Goal: Transaction & Acquisition: Obtain resource

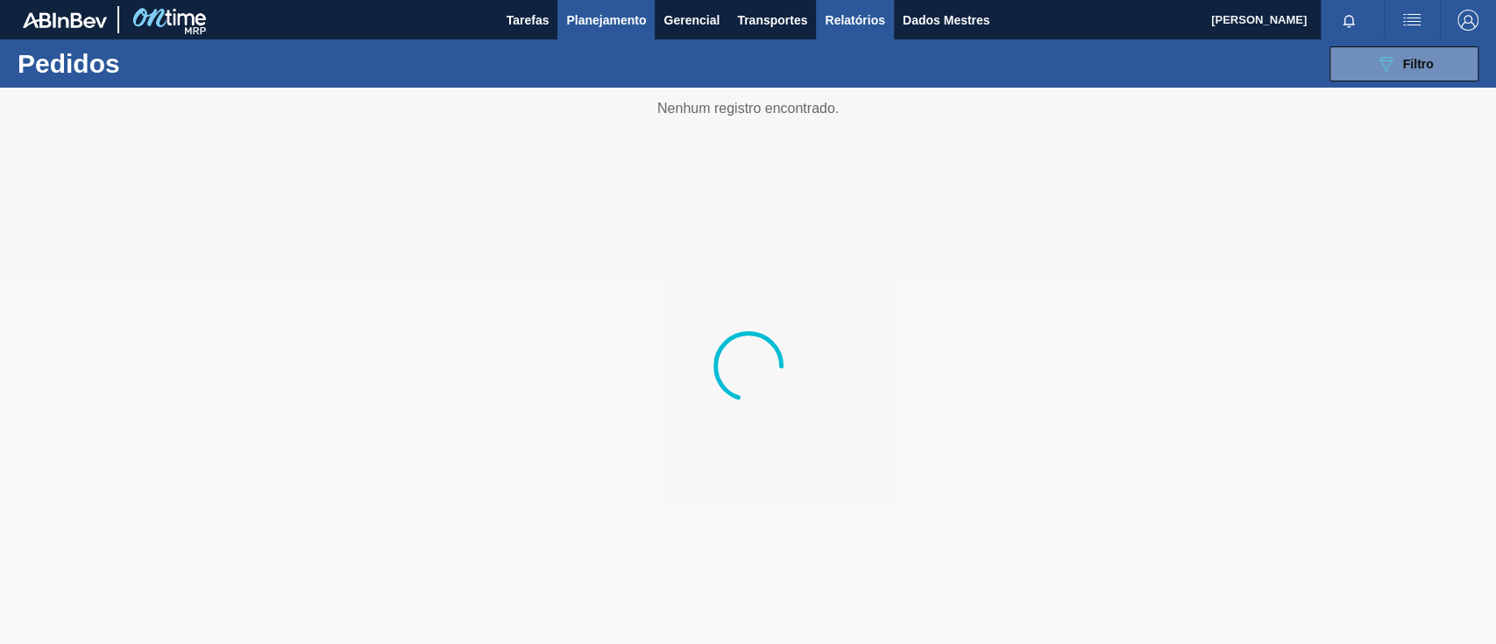
click at [871, 25] on font "Relatórios" at bounding box center [855, 20] width 60 height 14
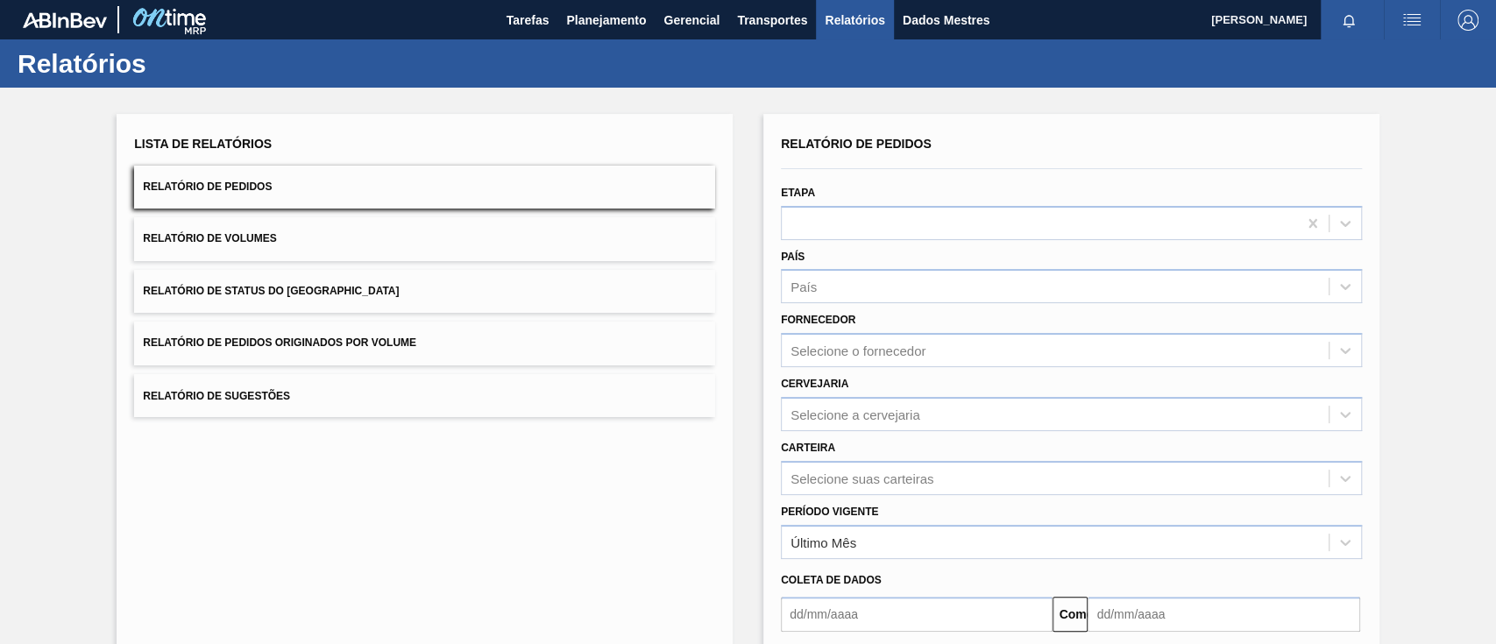
click at [386, 343] on font "Relatório de Pedidos Originados por Volume" at bounding box center [279, 343] width 273 height 12
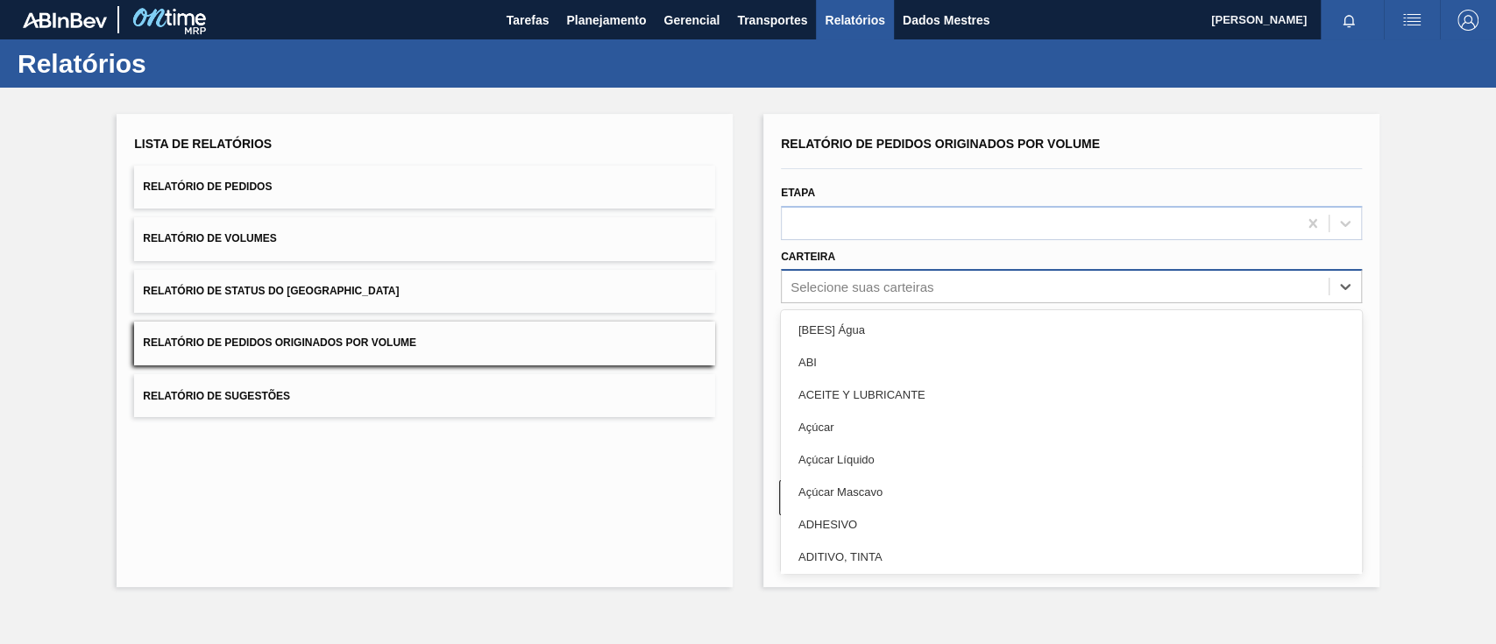
click at [870, 274] on div "Selecione suas carteiras" at bounding box center [1055, 286] width 547 height 25
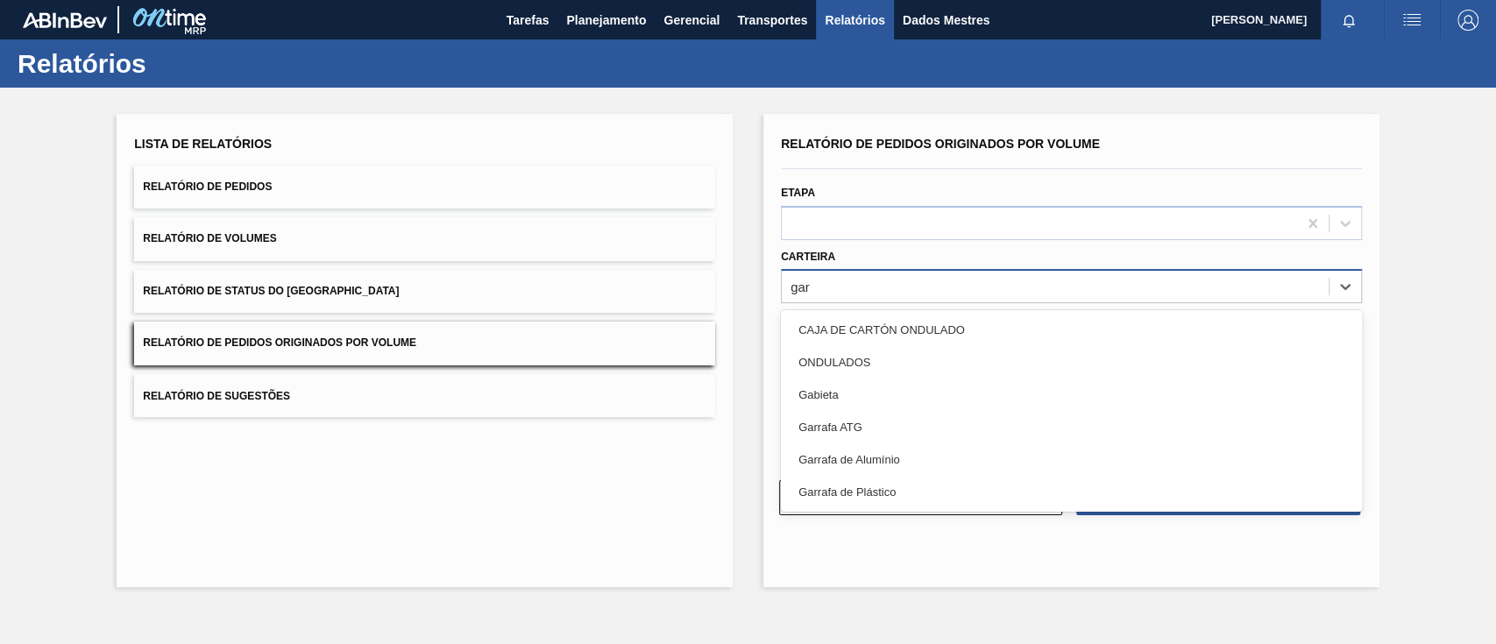
type input "ga"
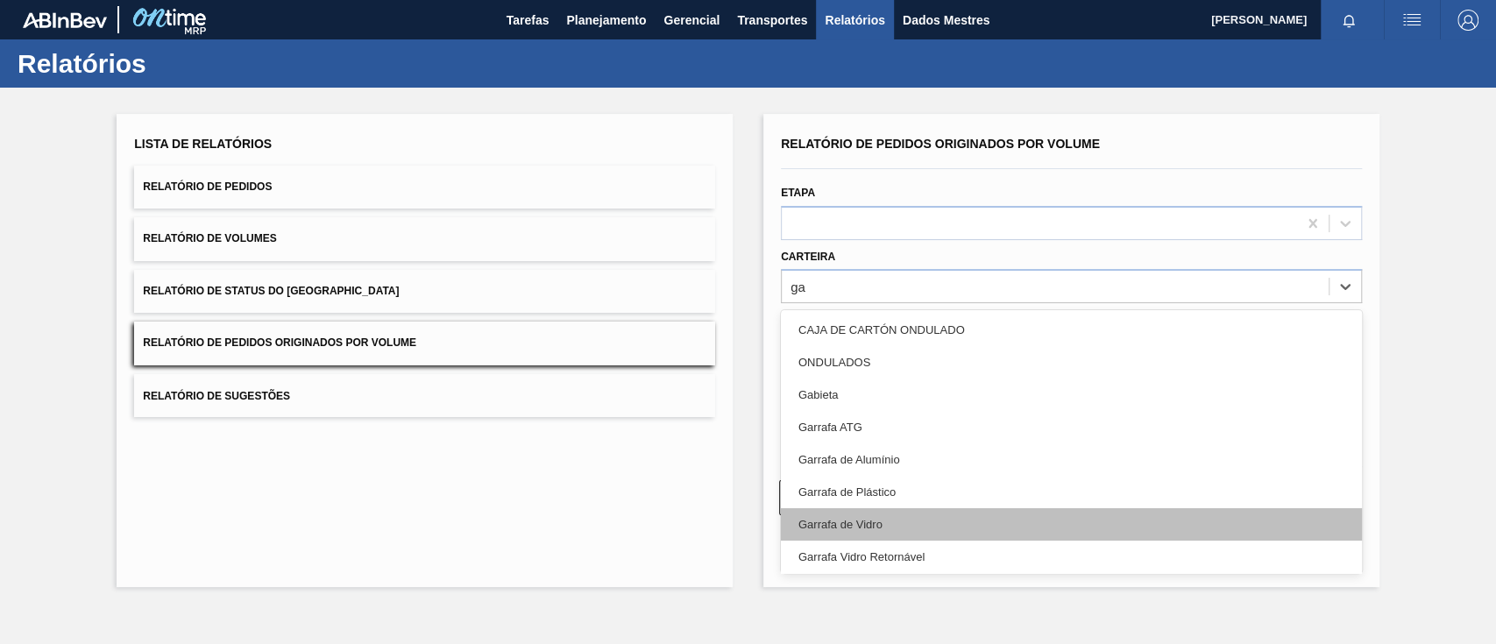
click at [915, 520] on div "Garrafa de Vidro" at bounding box center [1071, 524] width 581 height 32
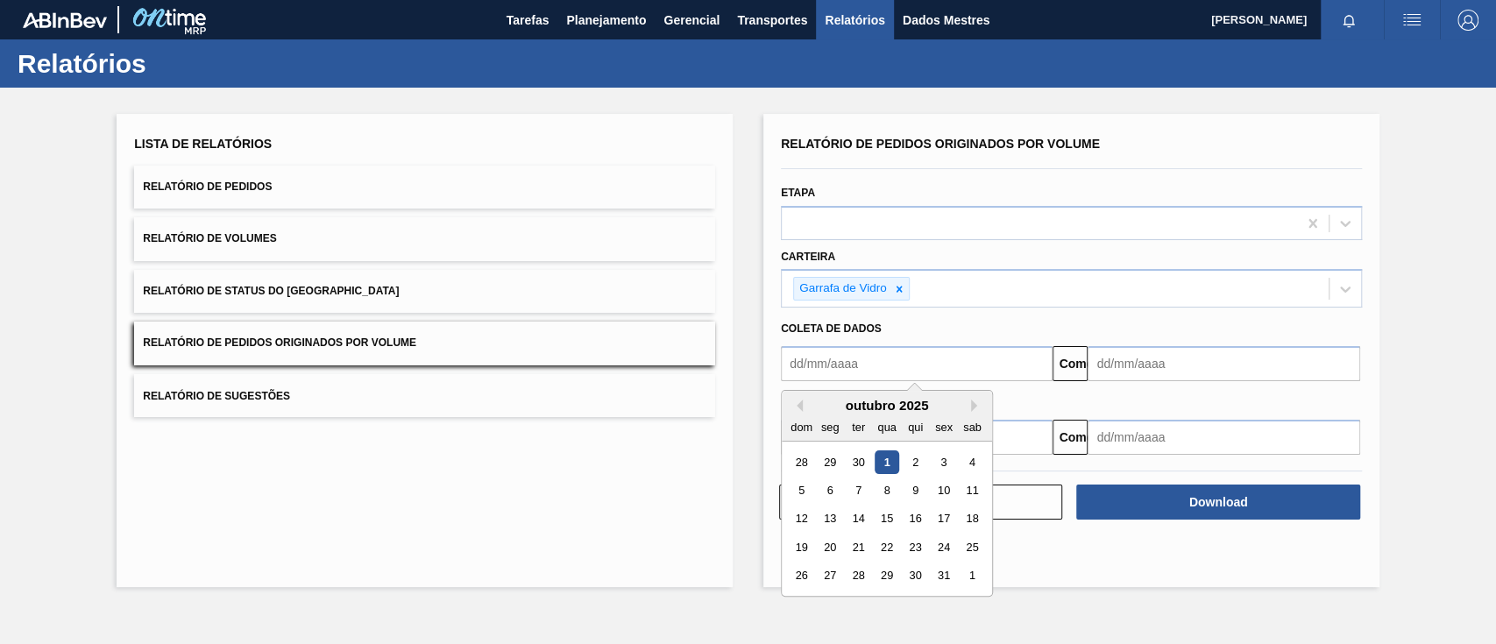
click at [868, 361] on input "text" at bounding box center [917, 363] width 272 height 35
click at [882, 462] on div "1" at bounding box center [887, 462] width 24 height 24
type input "01/10/2025"
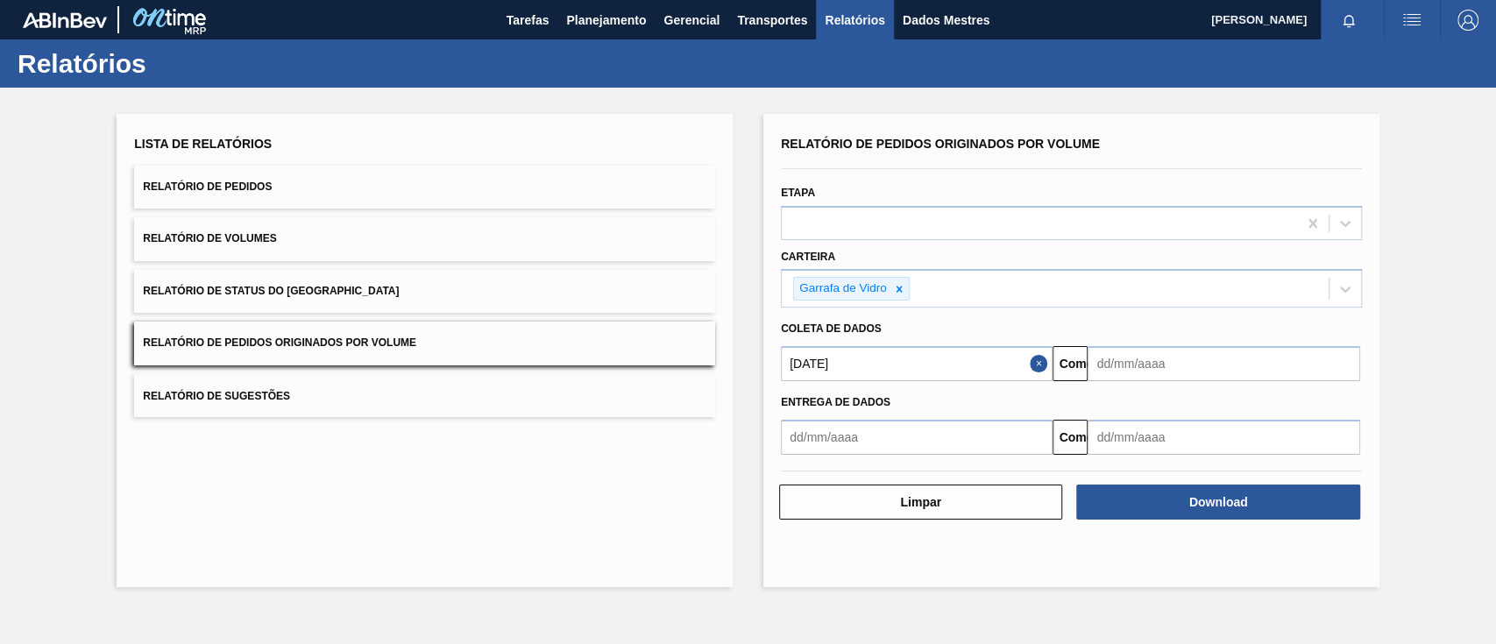
click at [1164, 369] on input "text" at bounding box center [1223, 363] width 272 height 35
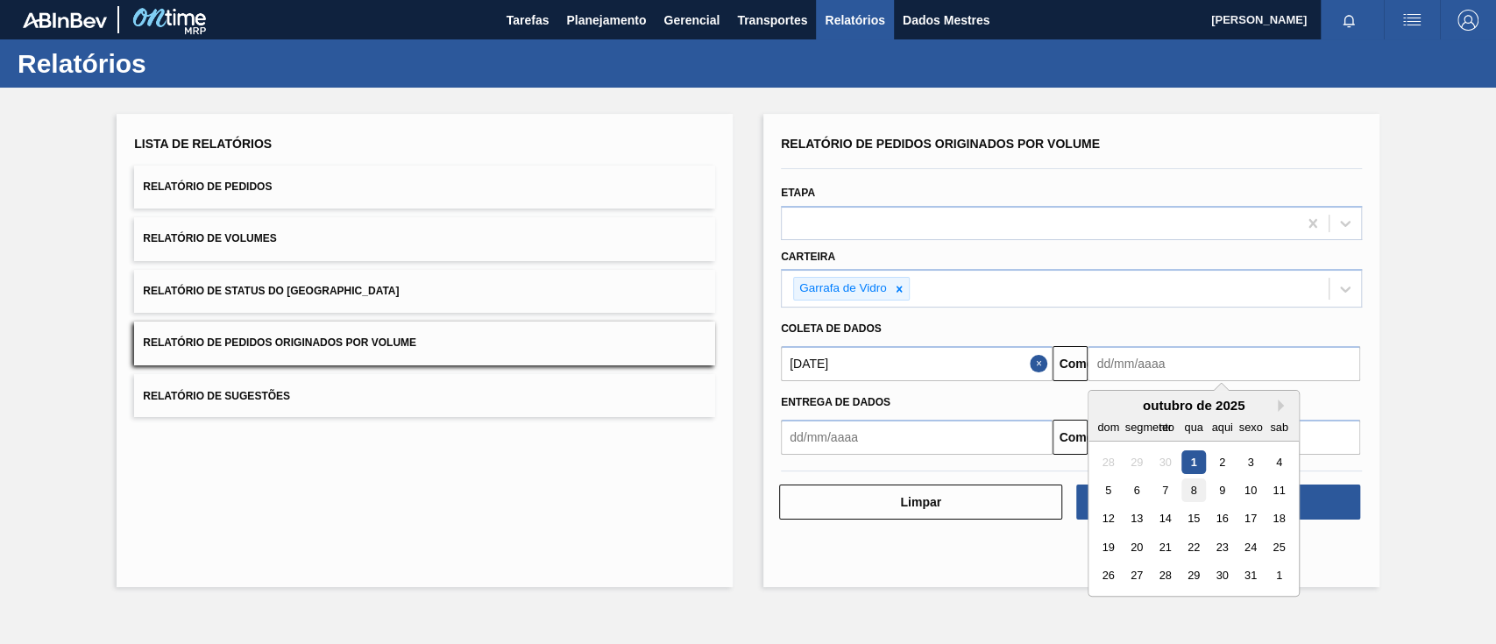
click at [1189, 497] on div "8" at bounding box center [1194, 490] width 24 height 24
type input "08/10/2025"
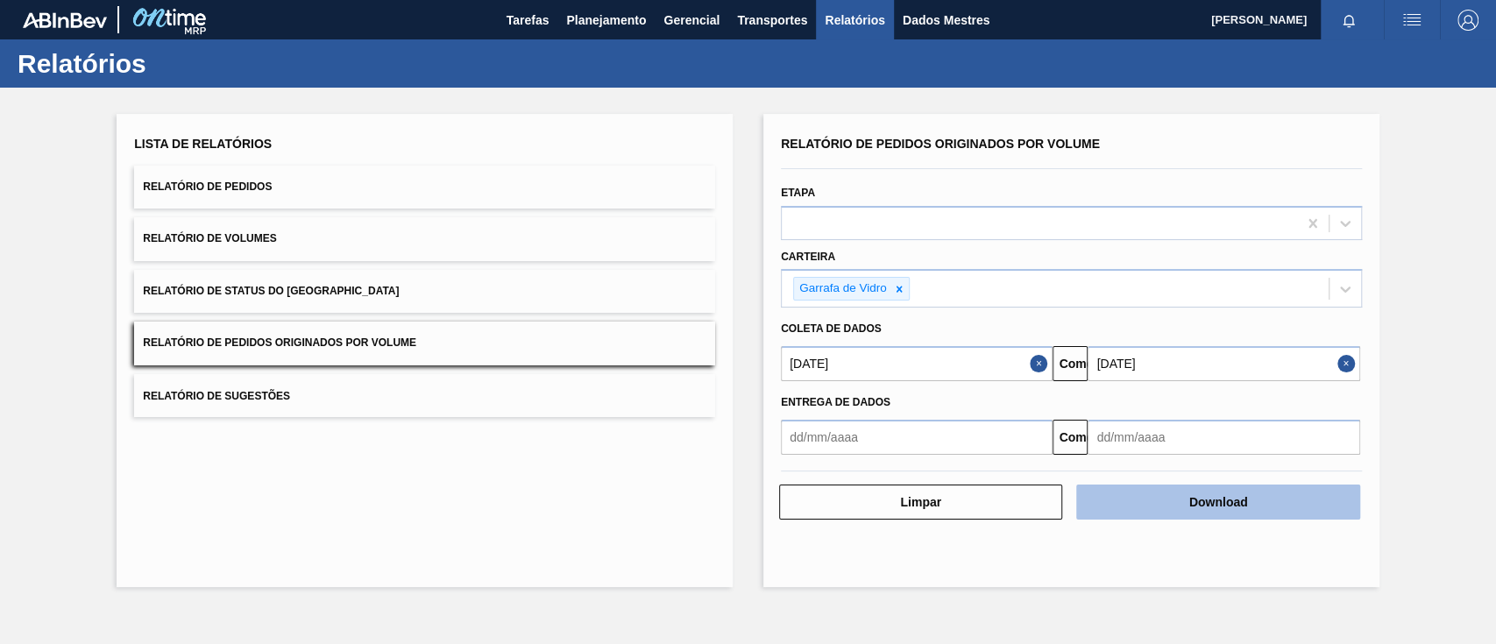
click at [1239, 508] on button "Download" at bounding box center [1217, 502] width 283 height 35
click at [1250, 506] on button "Download" at bounding box center [1217, 502] width 283 height 35
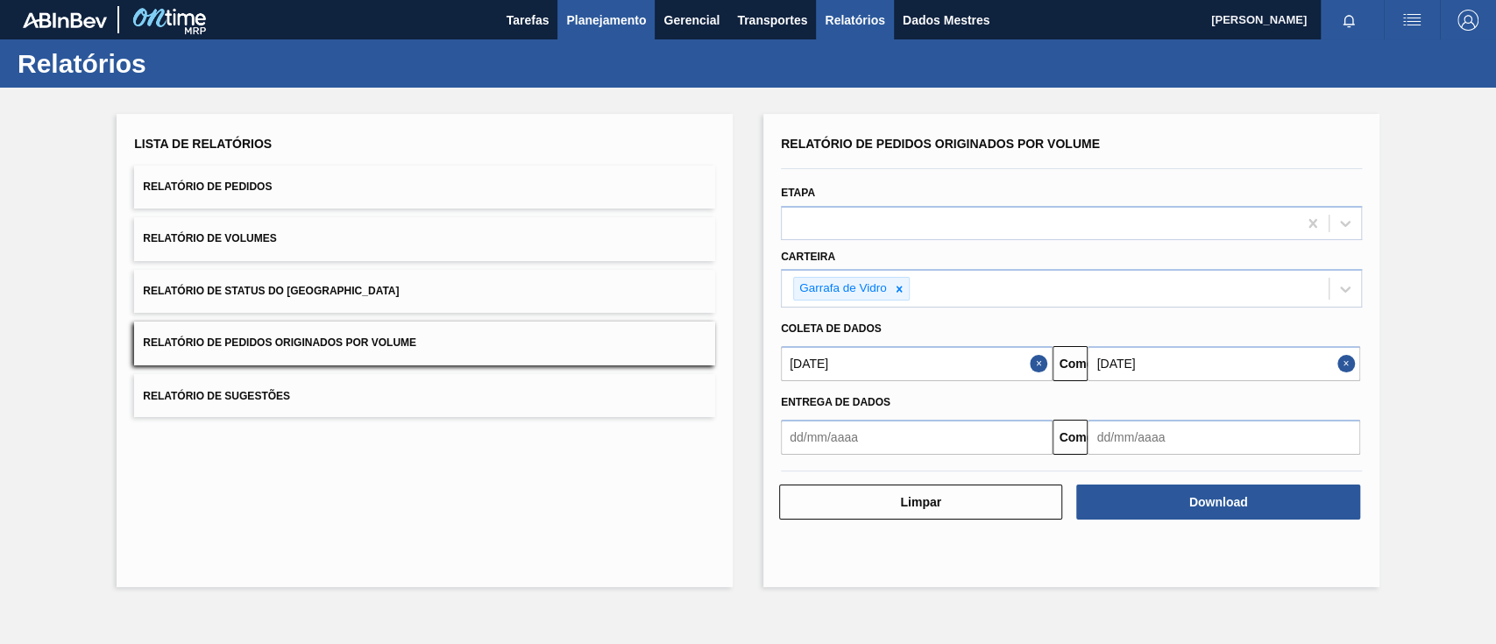
click at [609, 31] on button "Planejamento" at bounding box center [605, 19] width 97 height 39
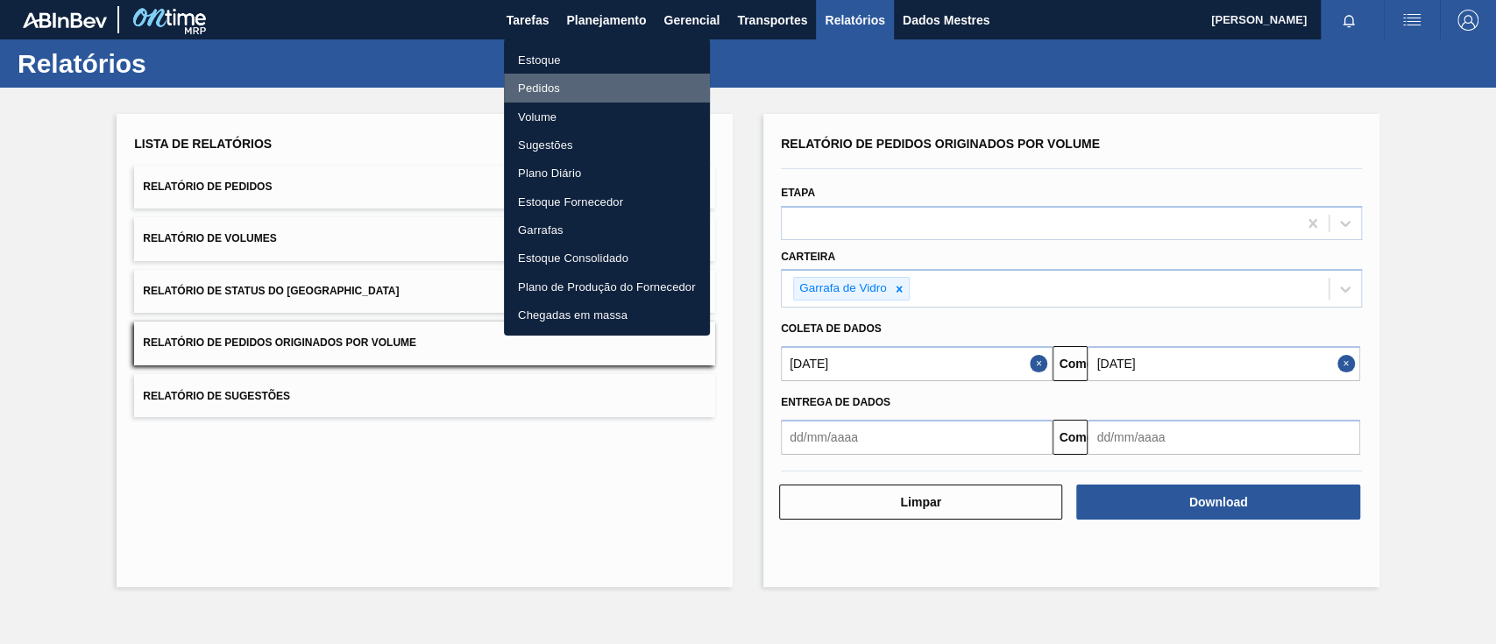
click at [548, 83] on font "Pedidos" at bounding box center [539, 87] width 42 height 13
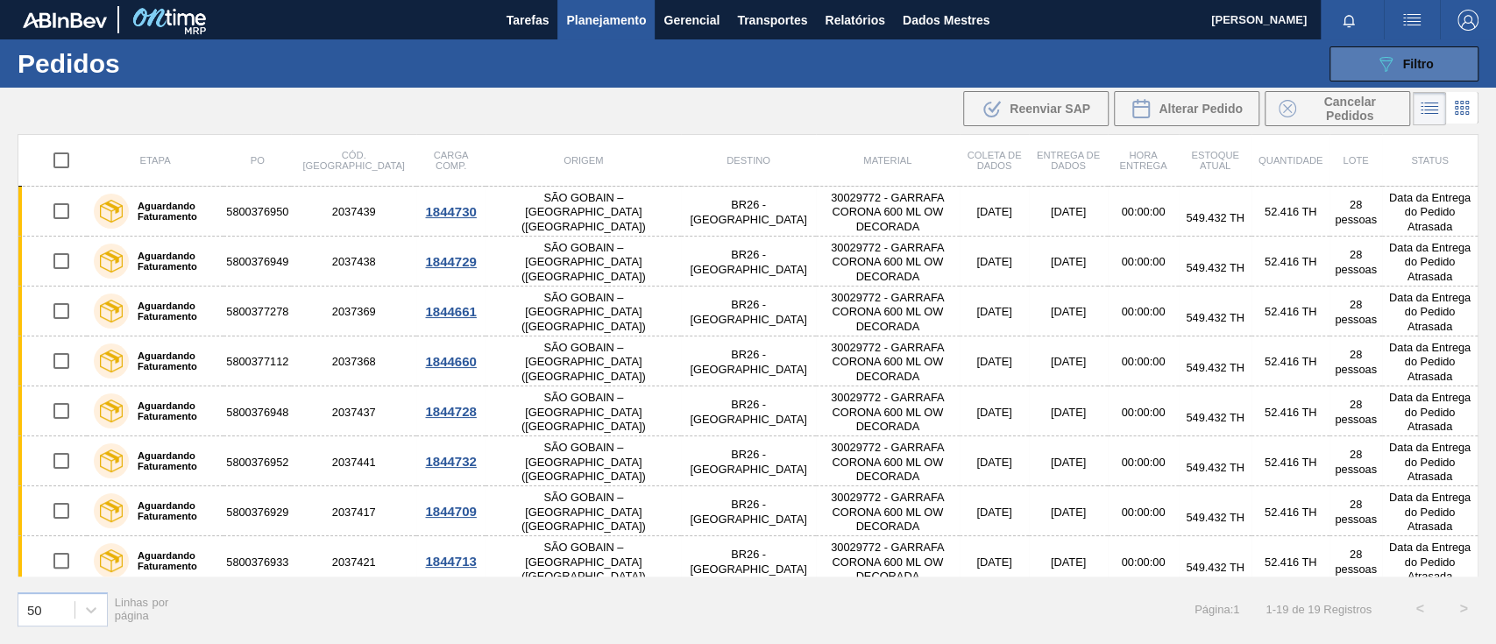
click at [1381, 67] on icon "089F7B8B-B2A5-4AFE-B5C0-19BA573D28AC" at bounding box center [1385, 63] width 21 height 21
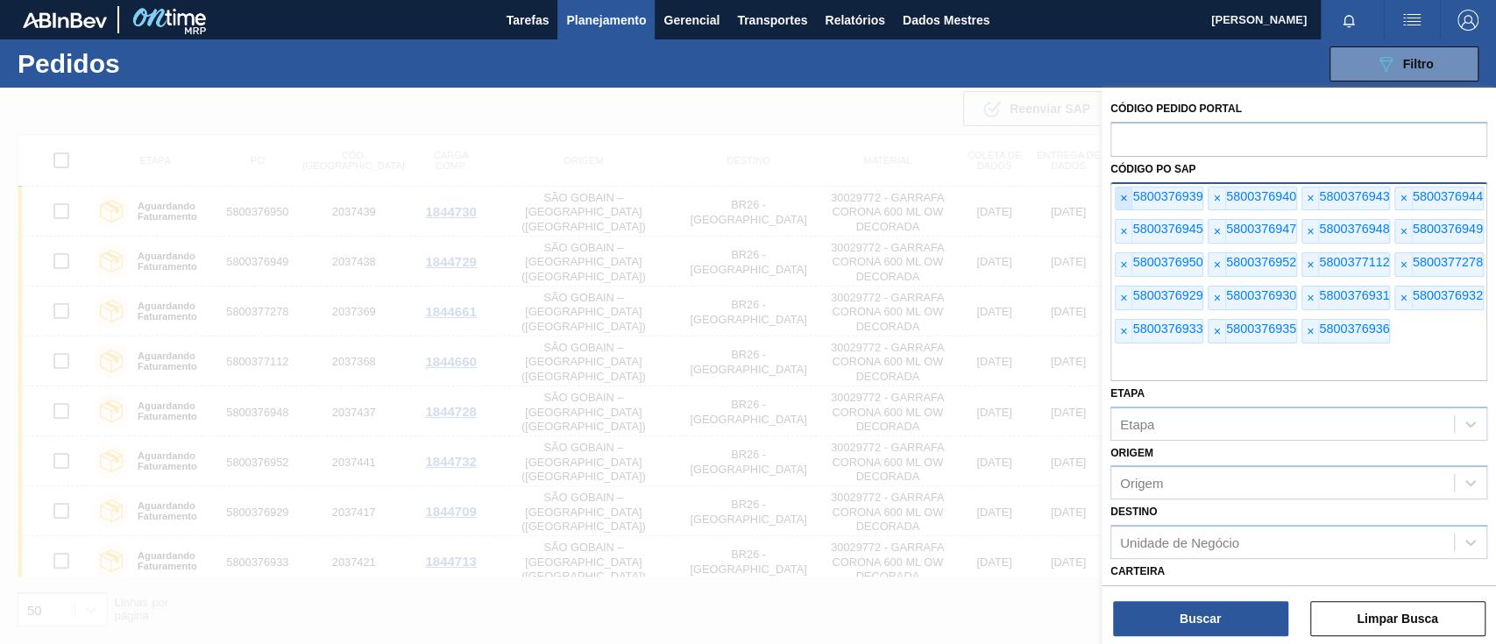
click at [1124, 200] on font "×" at bounding box center [1123, 198] width 7 height 14
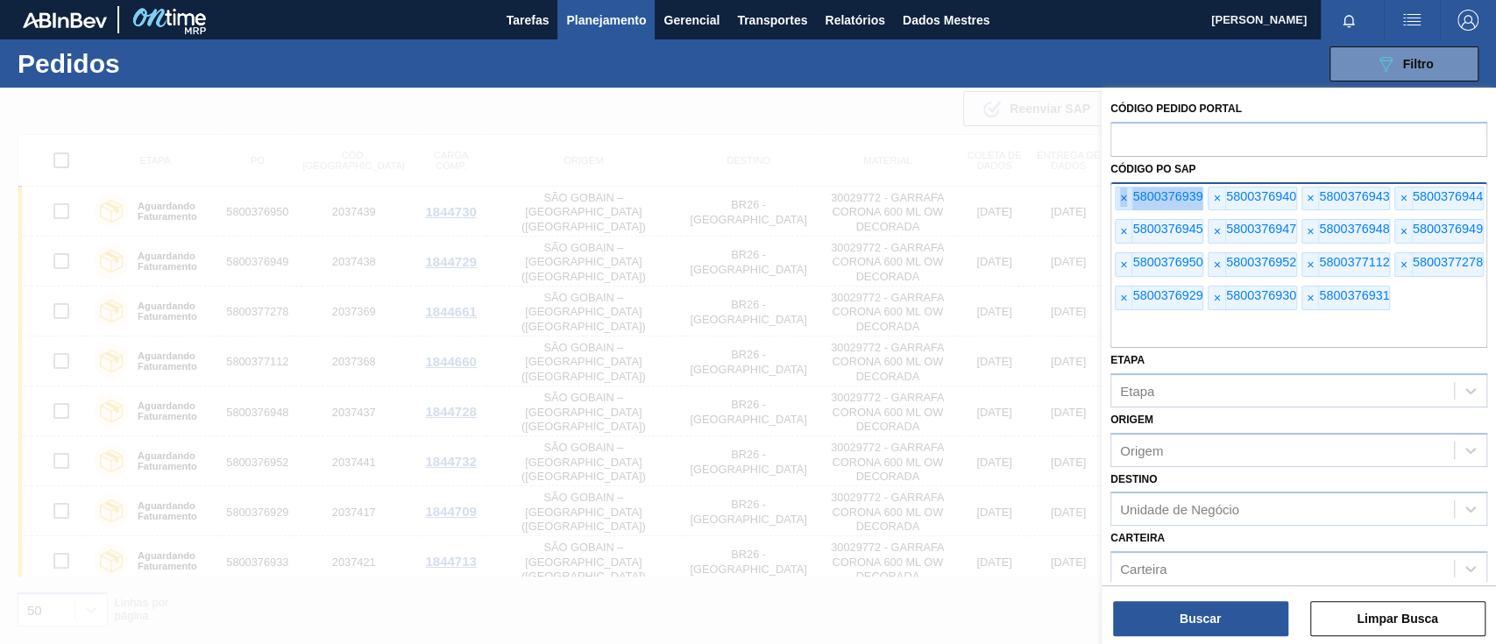
click at [1124, 200] on font "×" at bounding box center [1123, 198] width 7 height 14
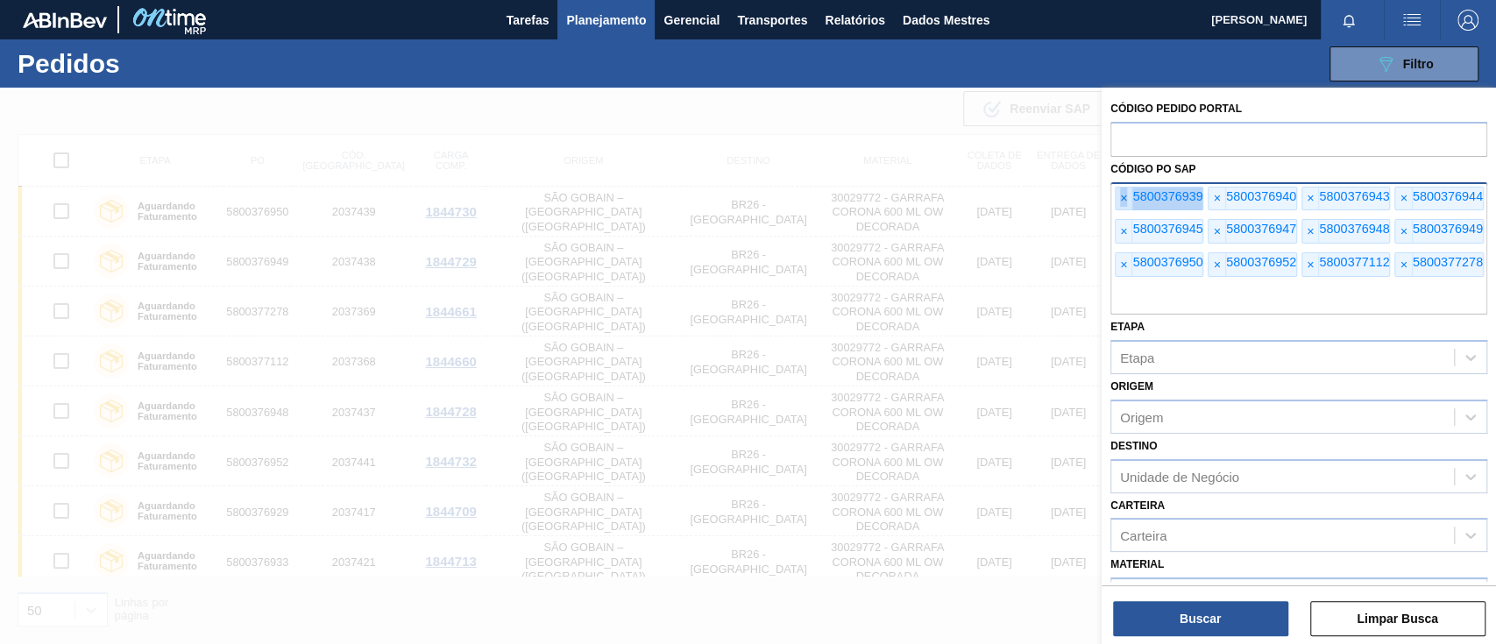
click at [1124, 200] on font "×" at bounding box center [1123, 198] width 7 height 14
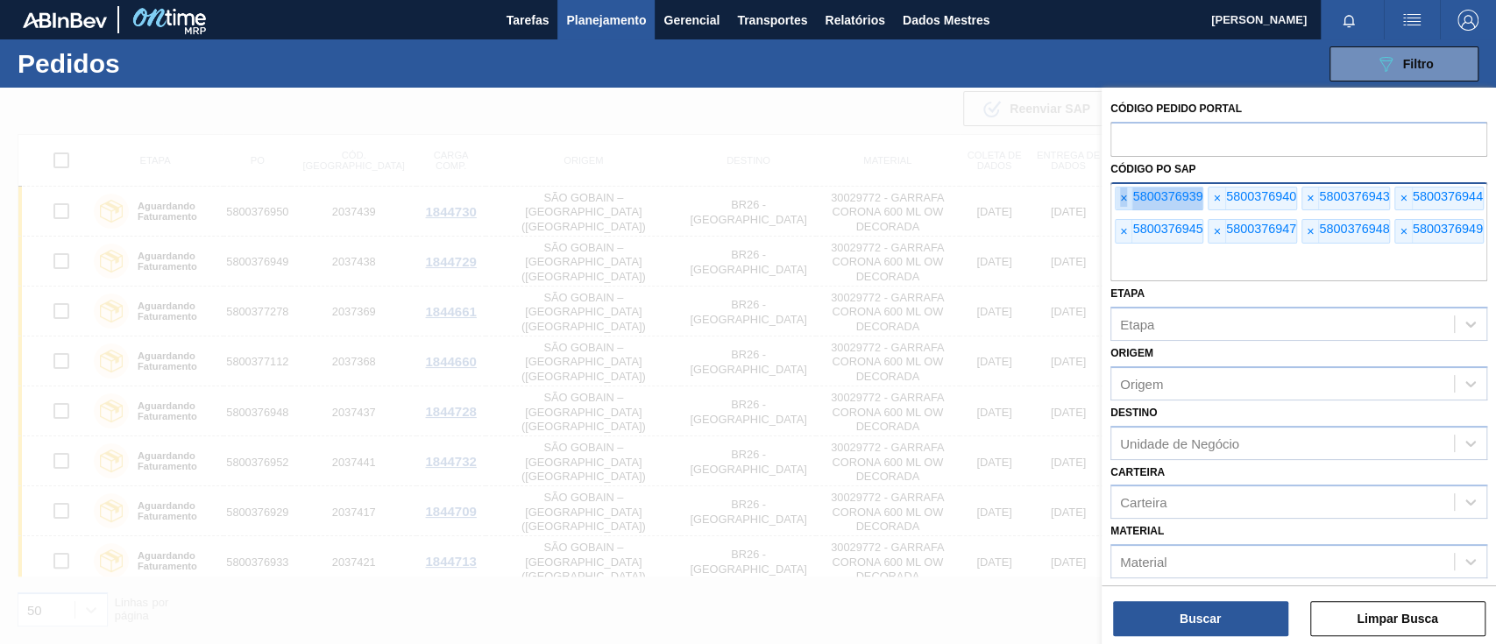
click at [1124, 200] on font "×" at bounding box center [1123, 198] width 7 height 14
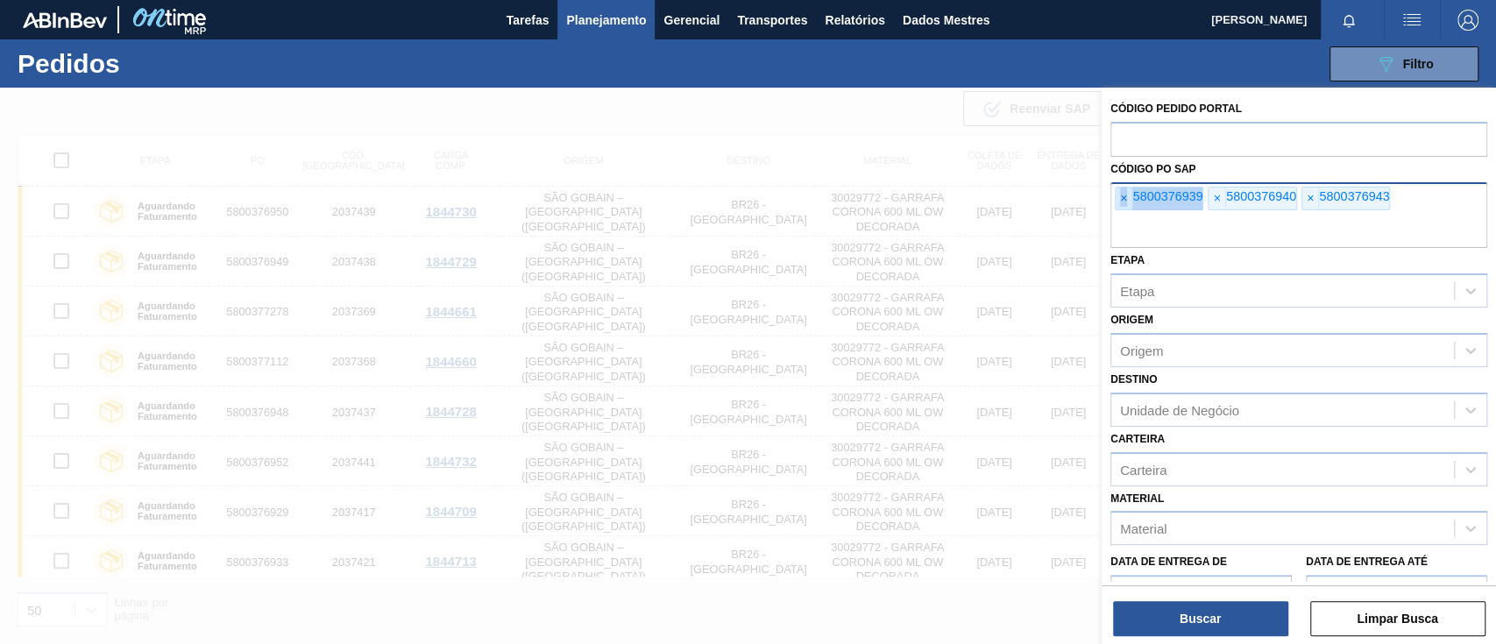
click at [1124, 200] on font "×" at bounding box center [1123, 198] width 7 height 14
click at [1124, 215] on input "text" at bounding box center [1298, 231] width 377 height 33
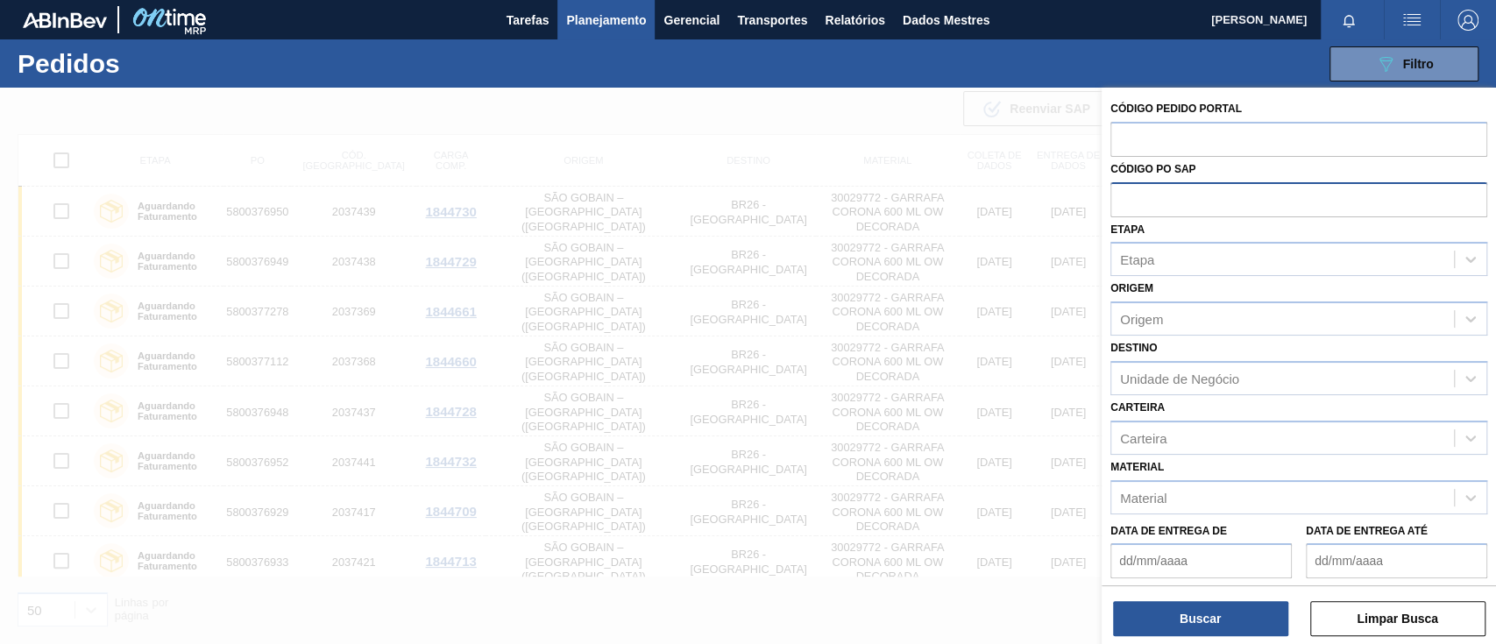
paste input "5800376694"
type input "5800376694"
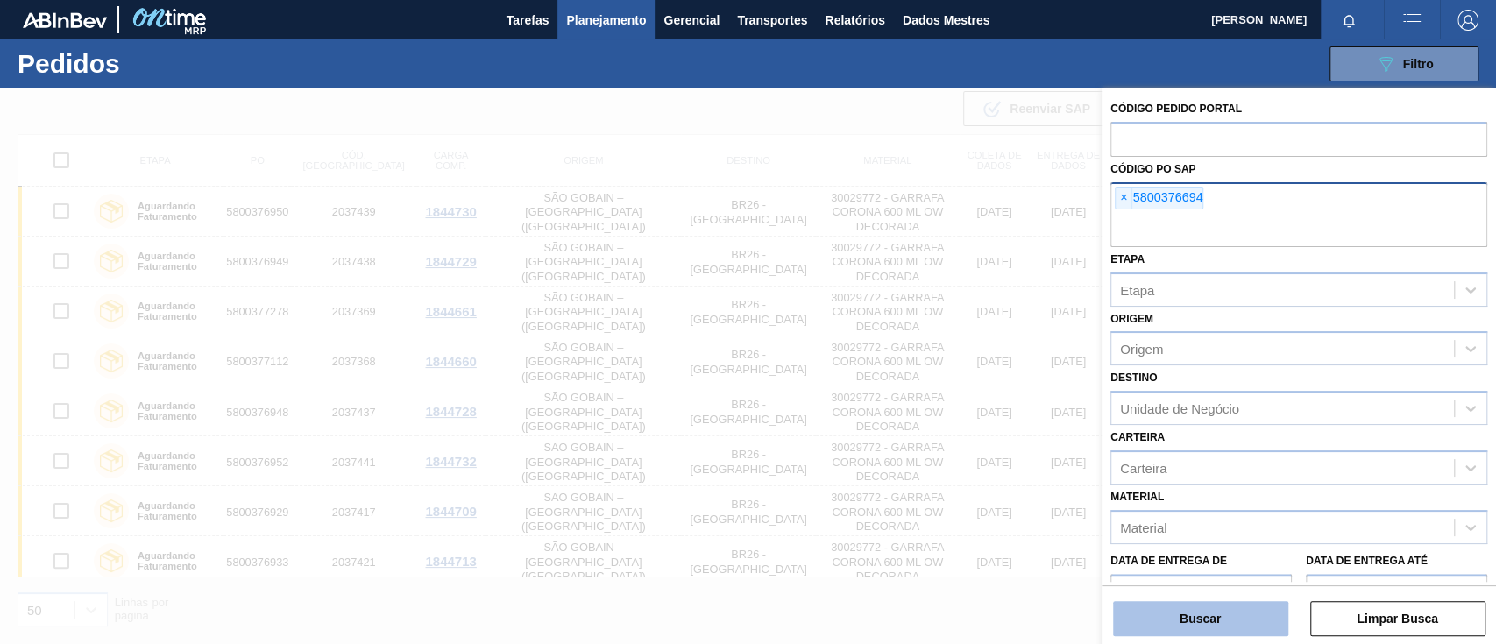
click at [1191, 611] on button "Buscar" at bounding box center [1200, 618] width 175 height 35
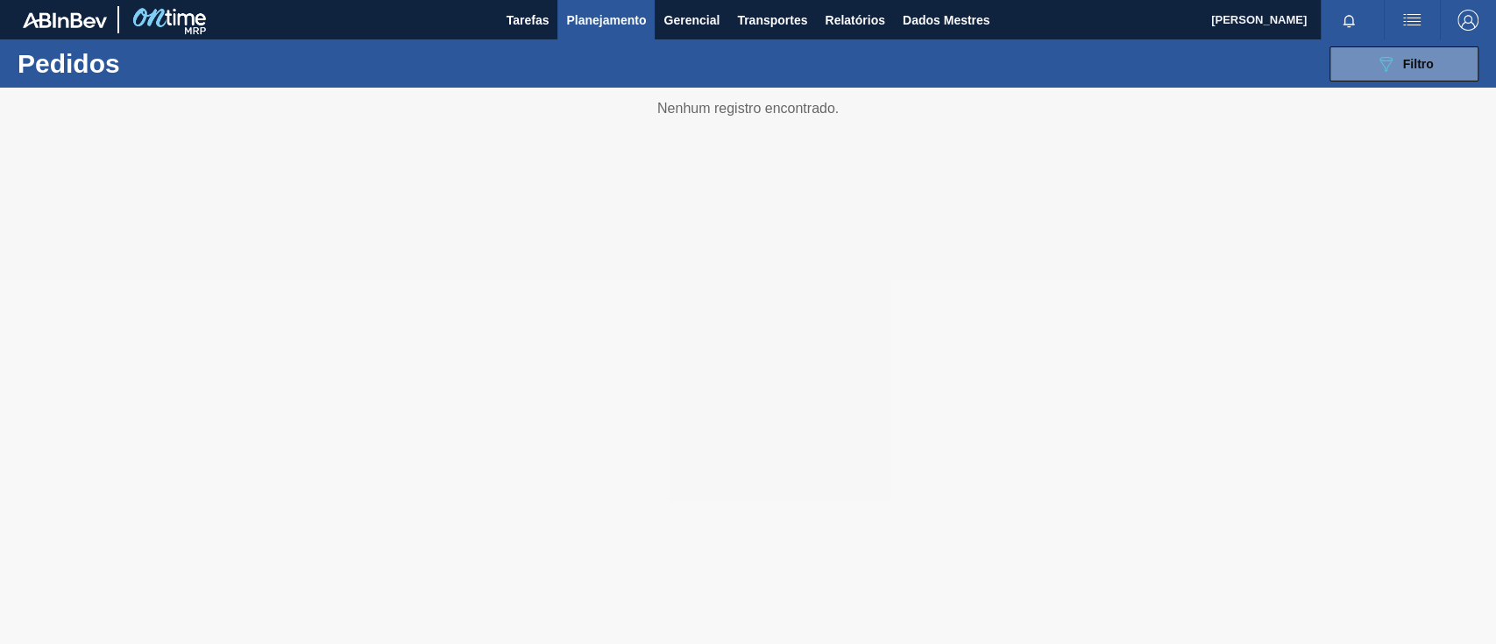
drag, startPoint x: 0, startPoint y: 0, endPoint x: 649, endPoint y: 233, distance: 689.9
click at [649, 233] on div at bounding box center [748, 366] width 1496 height 556
